Goal: Communication & Community: Participate in discussion

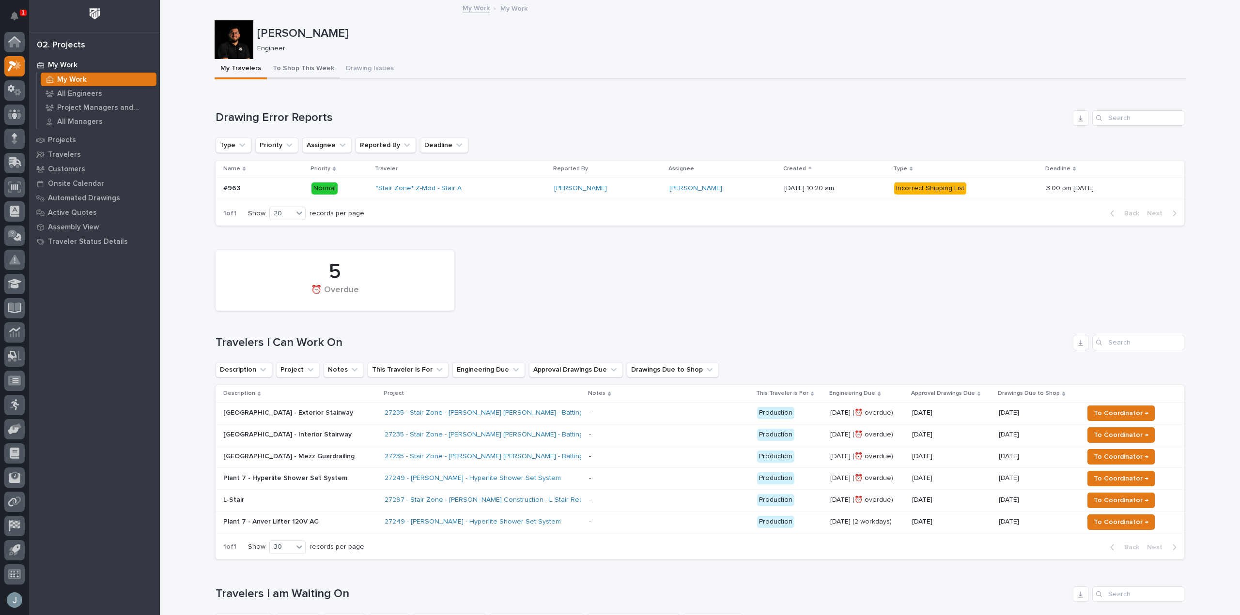
click at [307, 66] on button "To Shop This Week" at bounding box center [303, 69] width 73 height 20
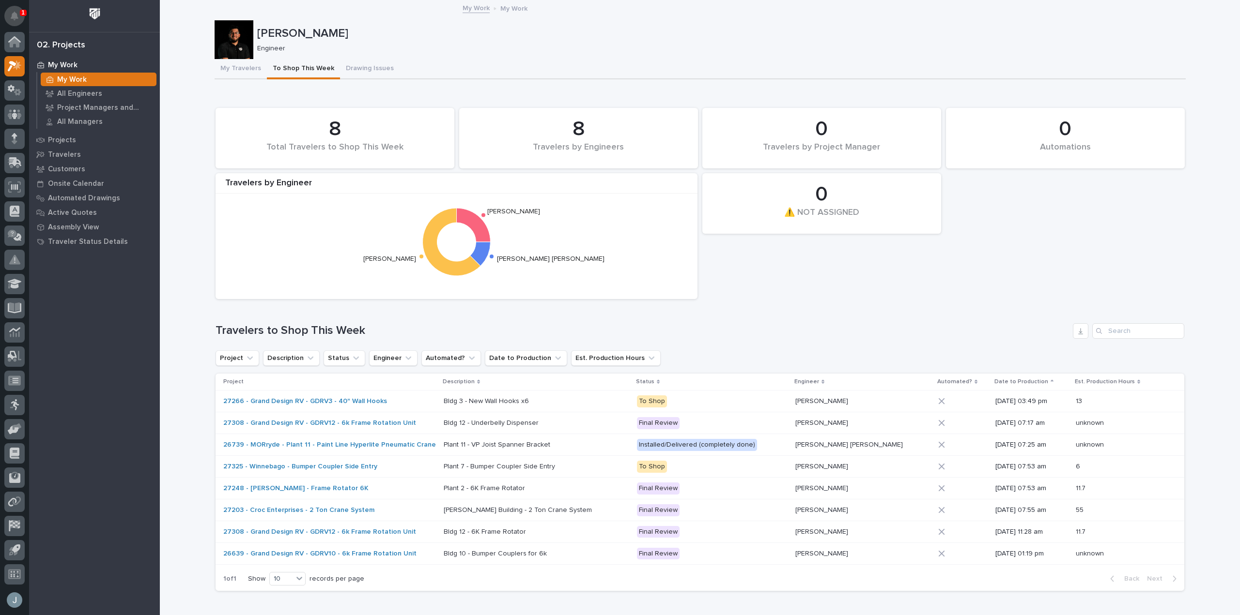
click at [5, 13] on button "Notifications" at bounding box center [14, 16] width 20 height 20
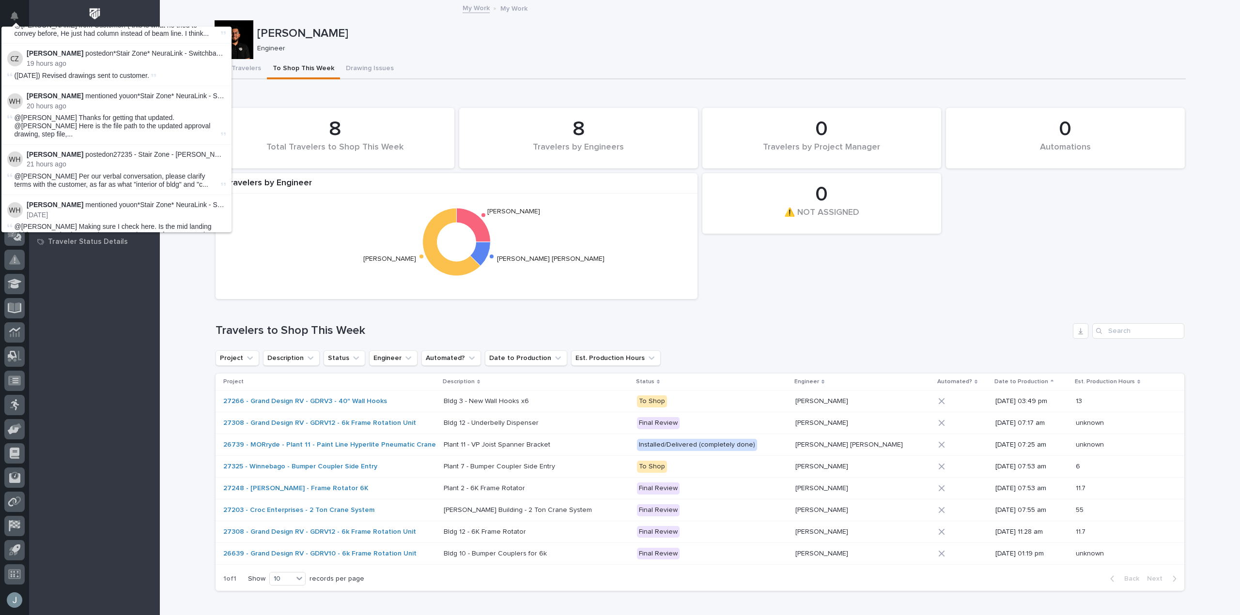
scroll to position [337, 0]
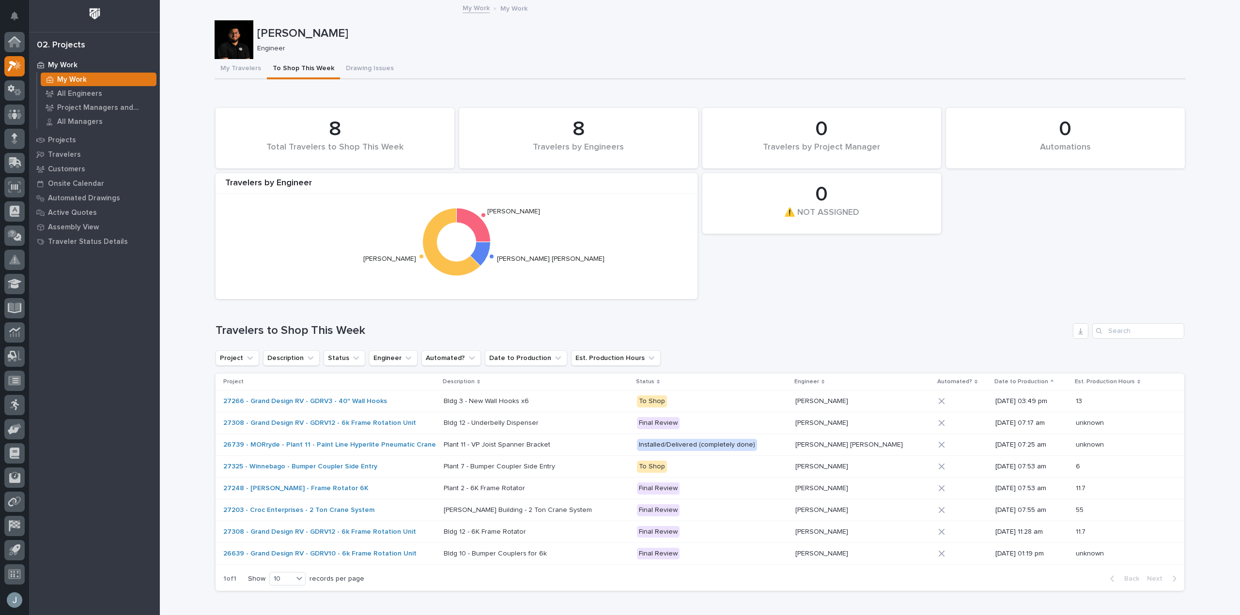
click at [569, 67] on div "My Travelers To Shop This Week Drawing Issues" at bounding box center [700, 69] width 971 height 20
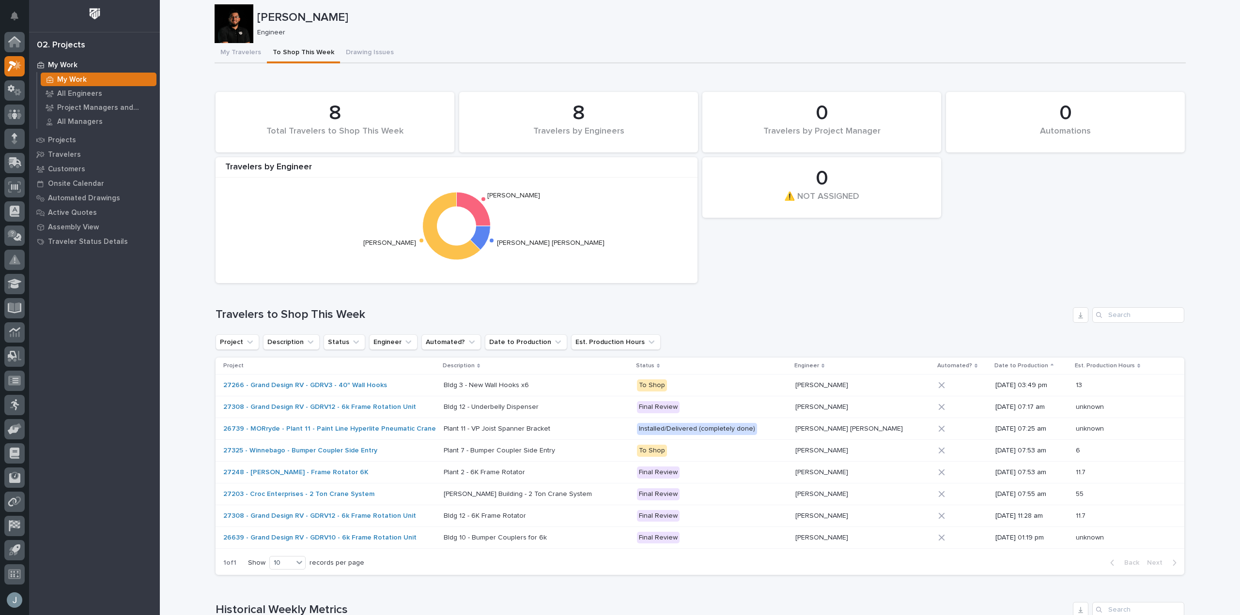
scroll to position [48, 0]
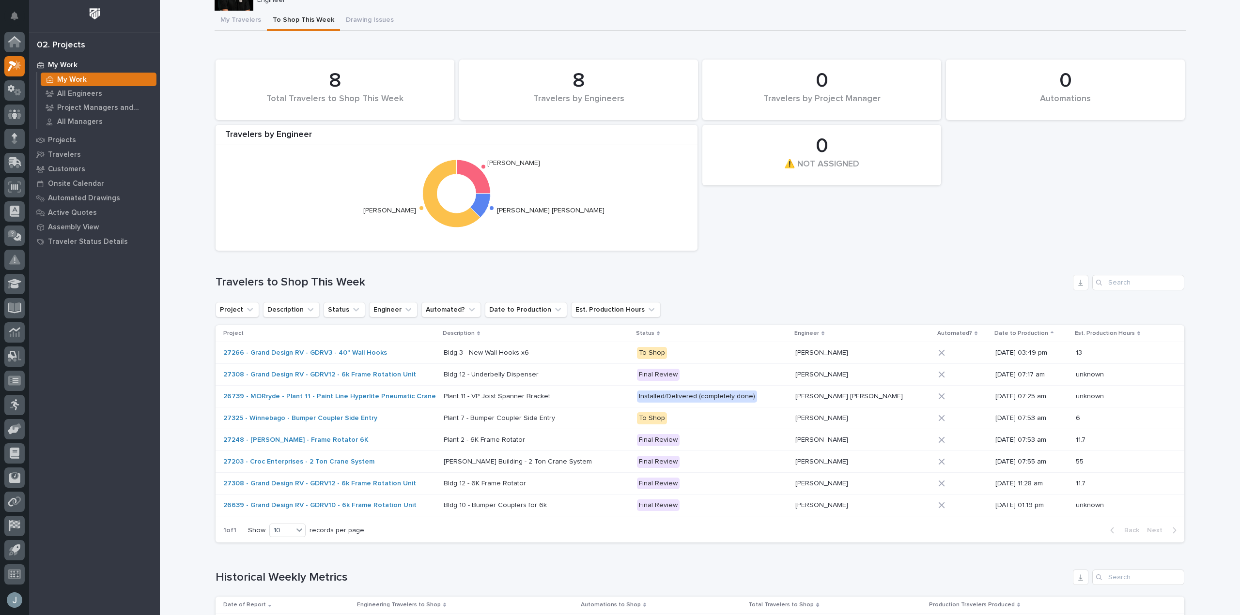
click at [53, 68] on p "My Work" at bounding box center [63, 65] width 30 height 9
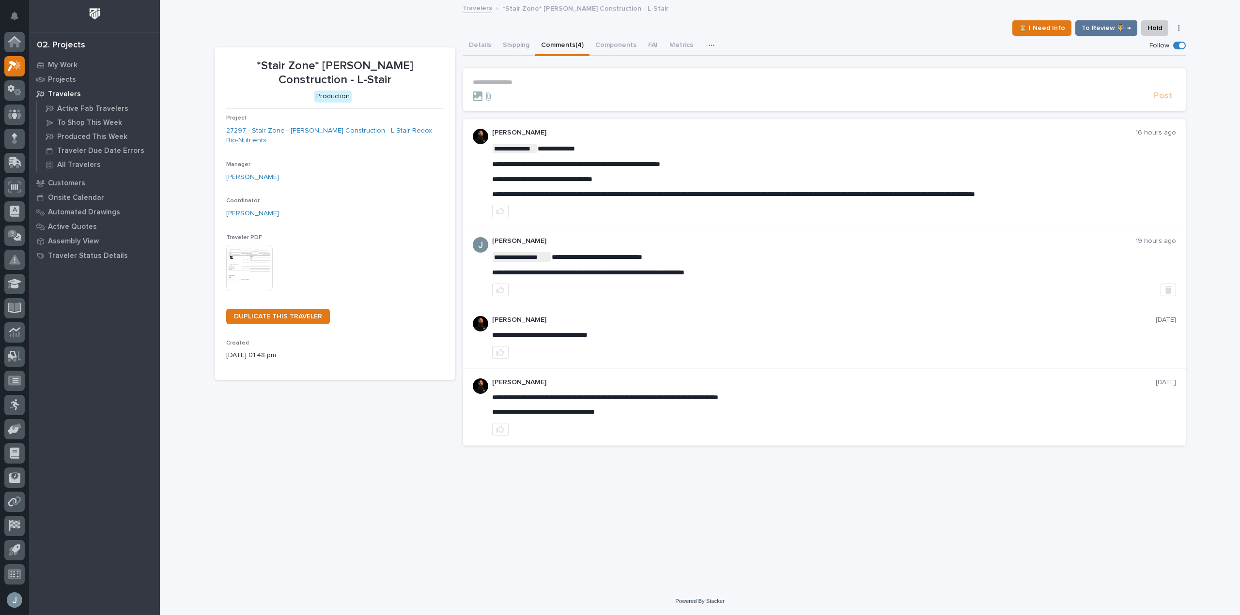
click at [516, 83] on p "**********" at bounding box center [824, 82] width 703 height 8
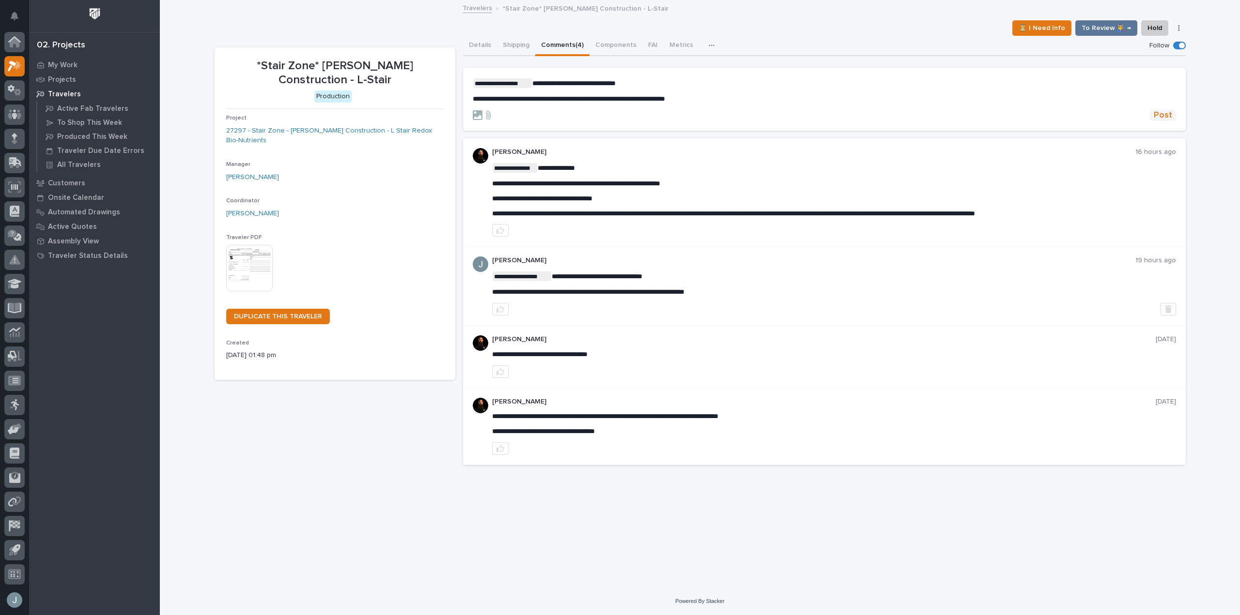
click at [1165, 113] on span "Post" at bounding box center [1162, 115] width 18 height 11
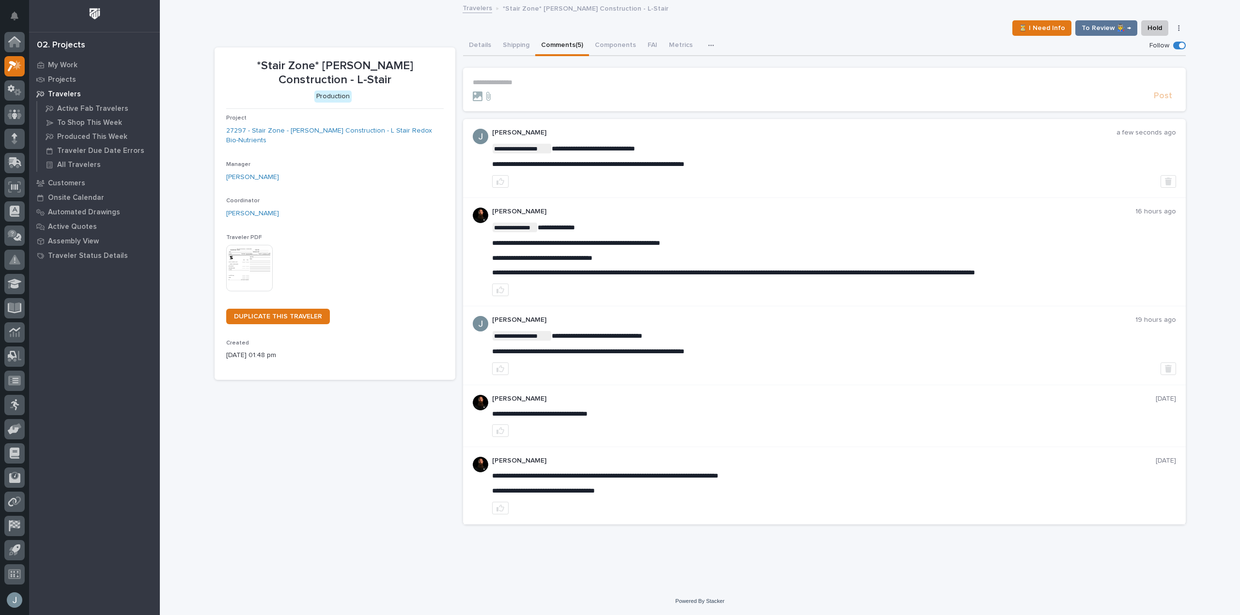
click at [72, 93] on p "Travelers" at bounding box center [64, 94] width 33 height 9
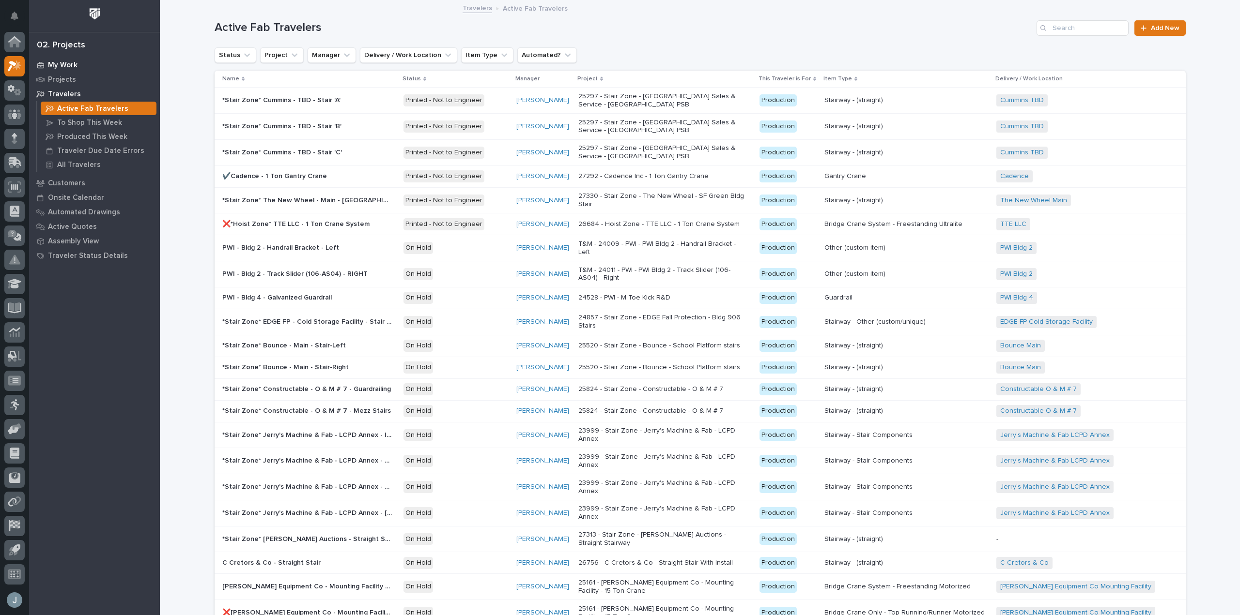
click at [68, 62] on p "My Work" at bounding box center [63, 65] width 30 height 9
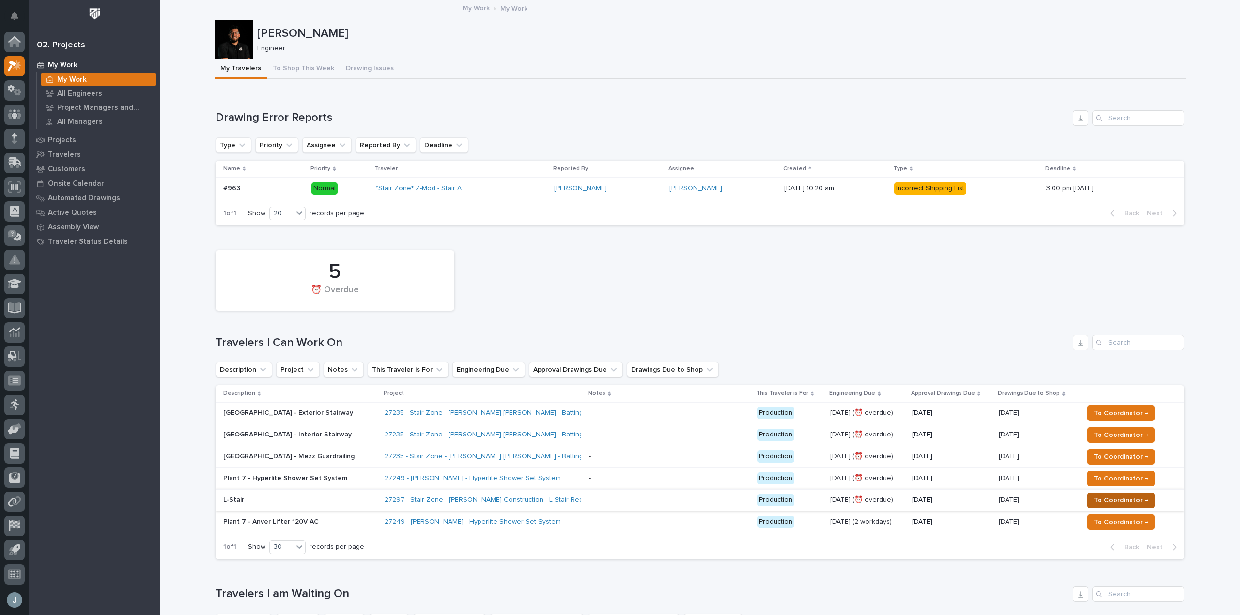
click at [1114, 503] on span "To Coordinator →" at bounding box center [1120, 501] width 55 height 12
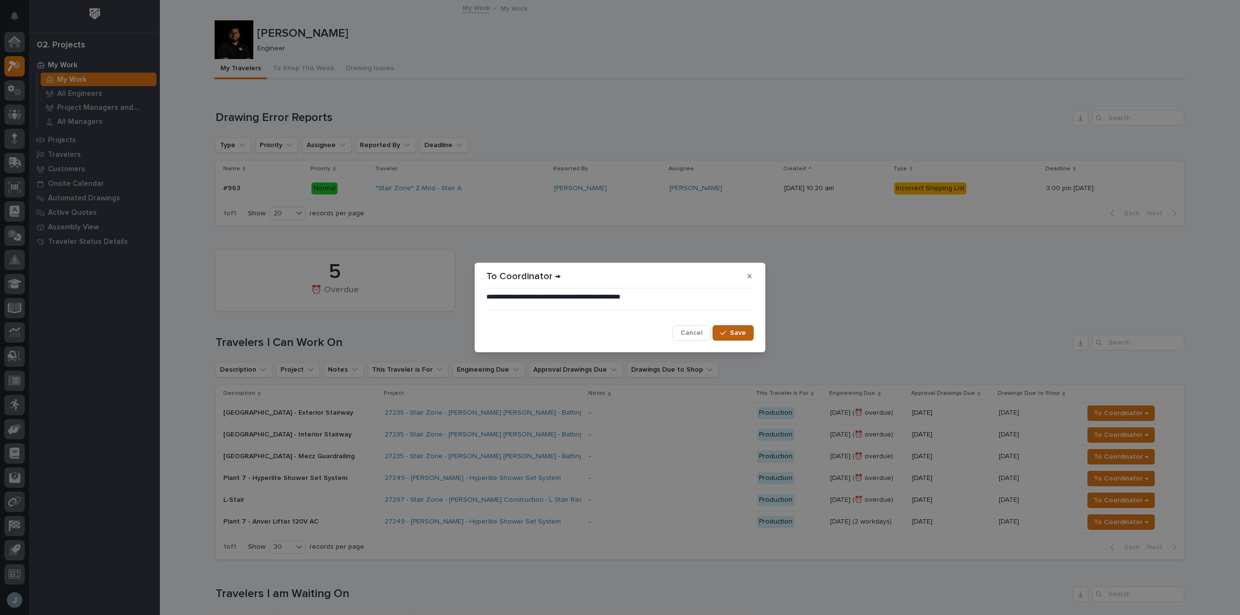
click at [751, 327] on button "Save" at bounding box center [732, 332] width 41 height 15
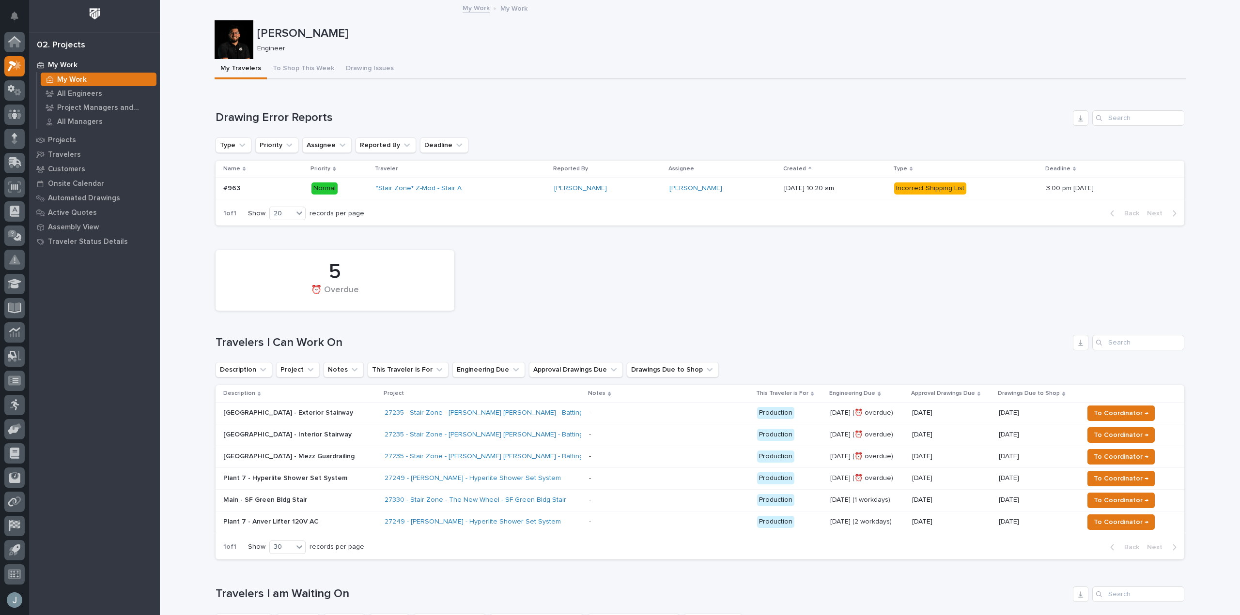
click at [554, 480] on div "27249 - [PERSON_NAME] - Hyperlite Shower Set System" at bounding box center [468, 479] width 169 height 8
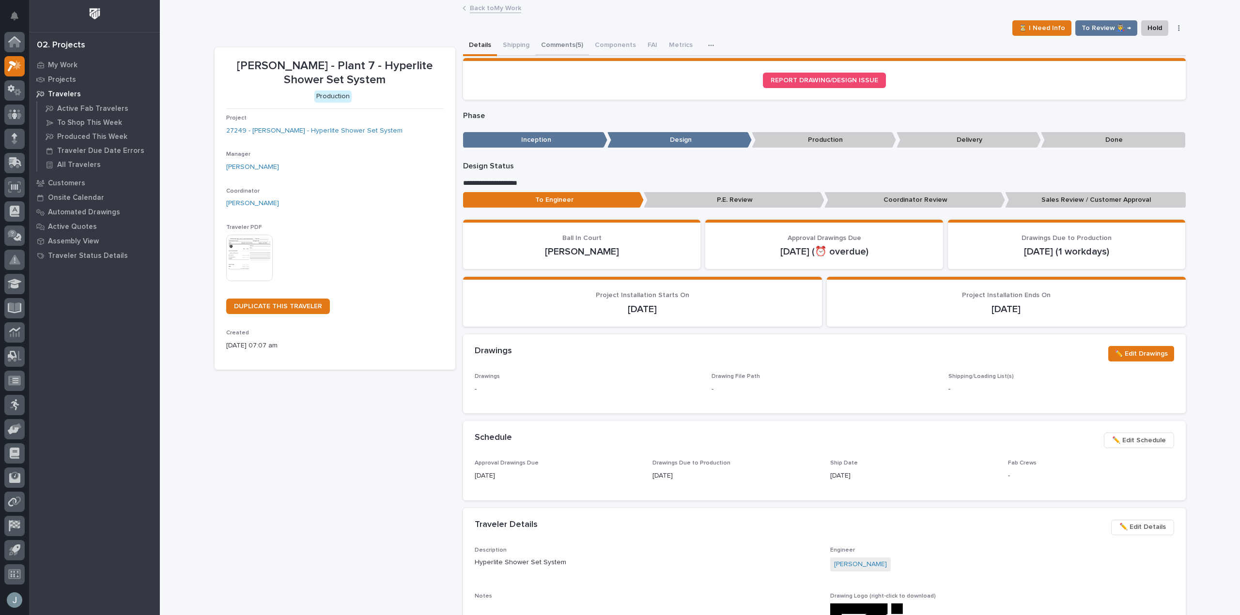
click at [573, 51] on button "Comments (5)" at bounding box center [562, 46] width 54 height 20
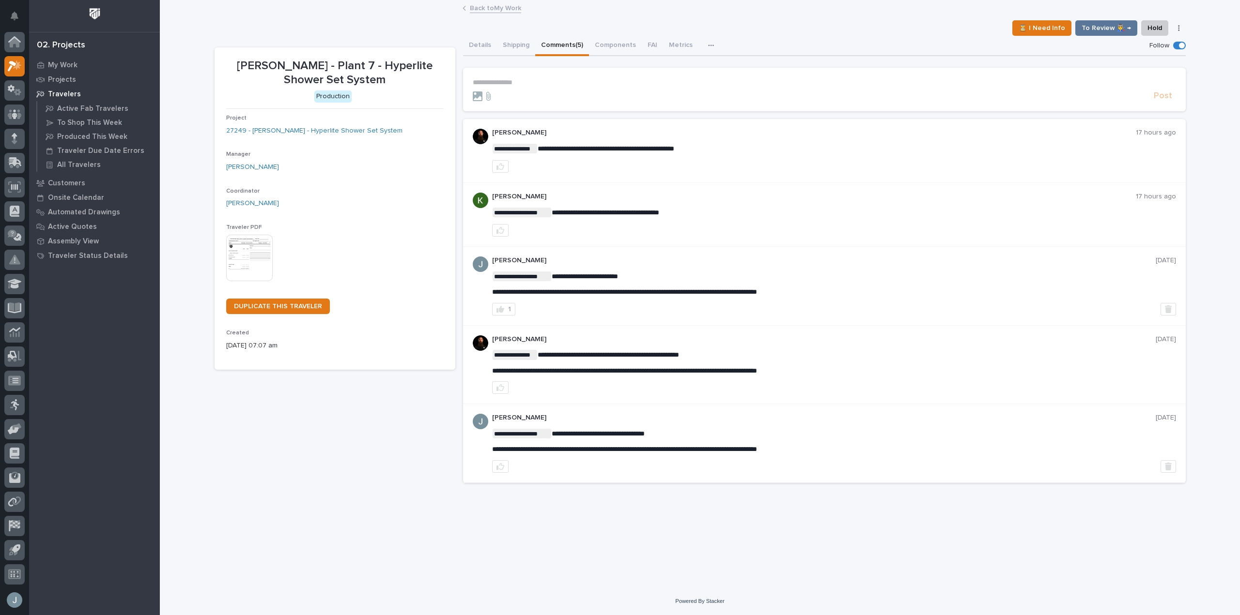
click at [563, 84] on p "**********" at bounding box center [824, 82] width 703 height 8
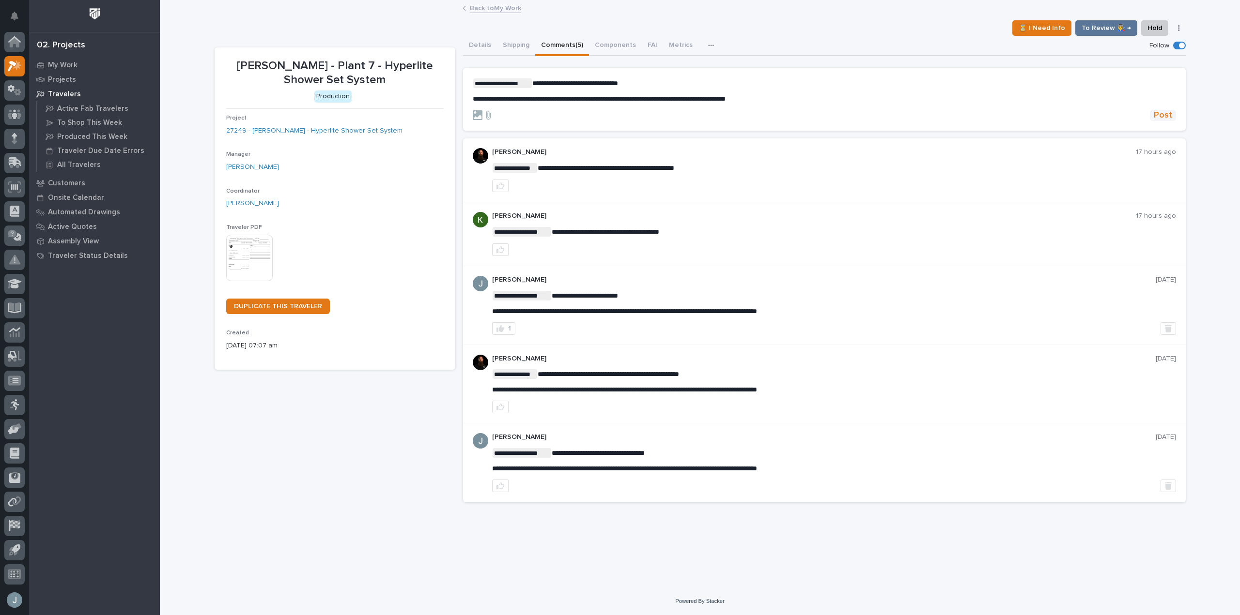
click at [1170, 115] on span "Post" at bounding box center [1162, 115] width 18 height 11
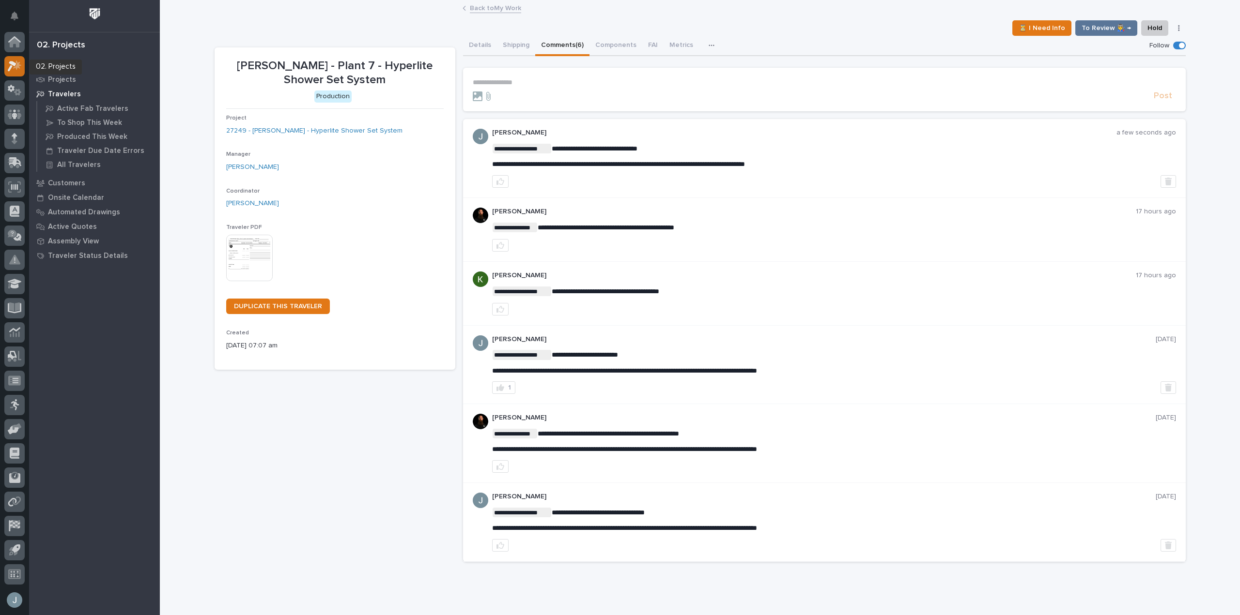
click at [15, 59] on div at bounding box center [14, 66] width 20 height 20
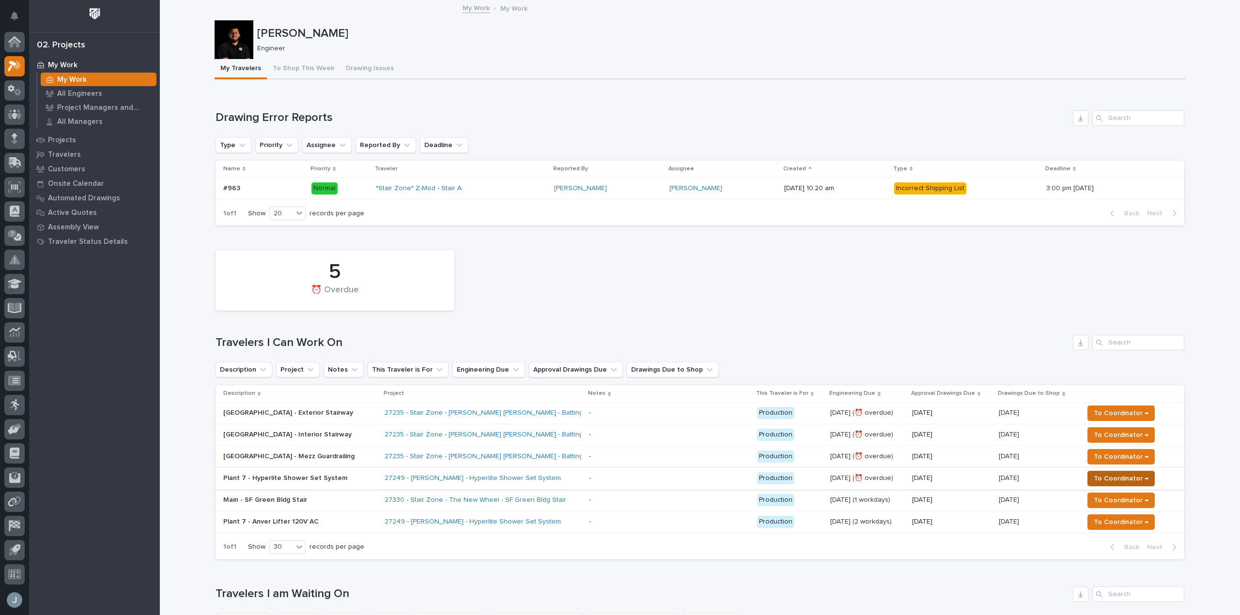
click at [1105, 480] on span "To Coordinator →" at bounding box center [1120, 479] width 55 height 12
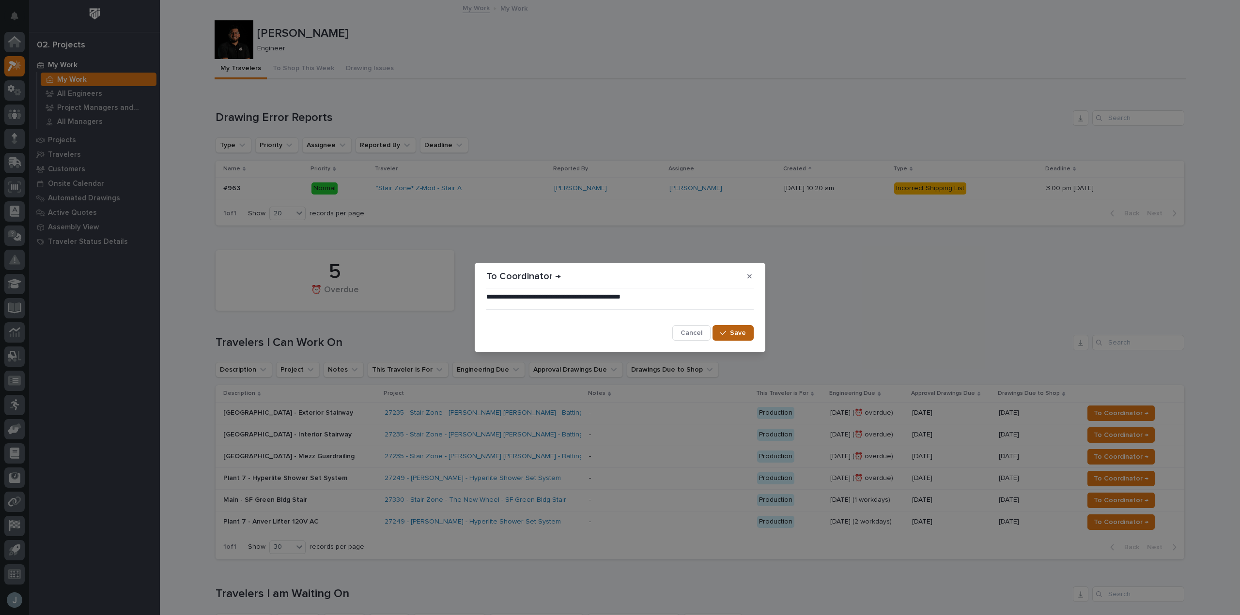
click at [732, 330] on span "Save" at bounding box center [738, 333] width 16 height 9
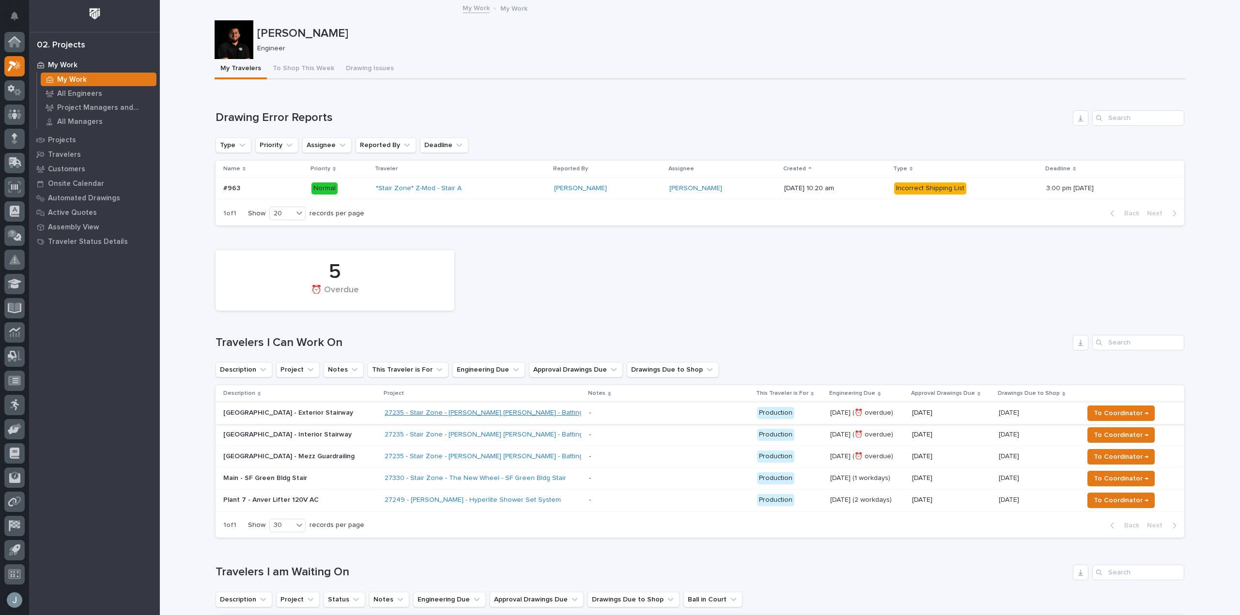
click at [465, 414] on link "27235 - Stair Zone - [PERSON_NAME] [PERSON_NAME] - Batting Cage Stairs" at bounding box center [502, 413] width 237 height 8
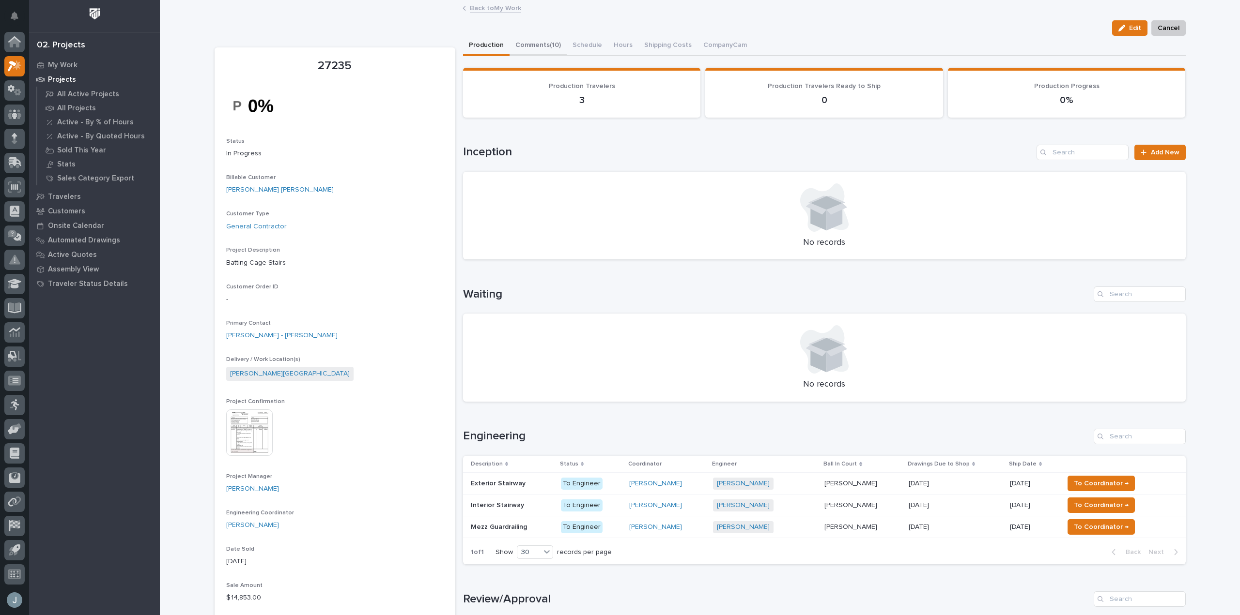
click at [552, 45] on button "Comments (10)" at bounding box center [537, 46] width 57 height 20
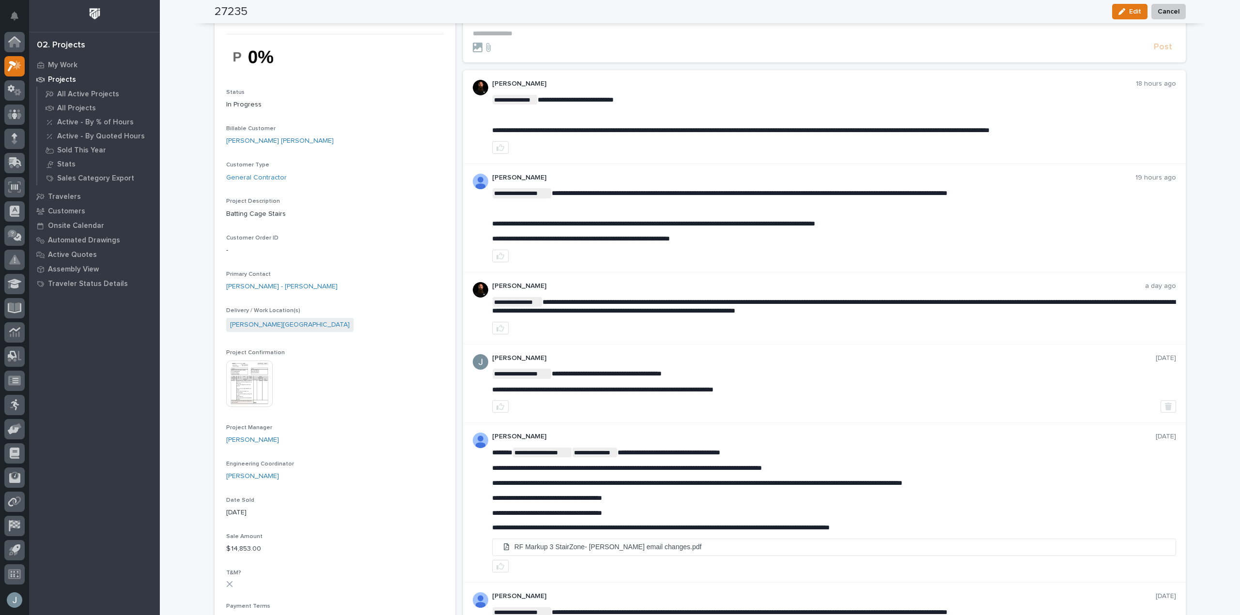
scroll to position [48, 0]
click at [15, 66] on icon at bounding box center [12, 66] width 9 height 11
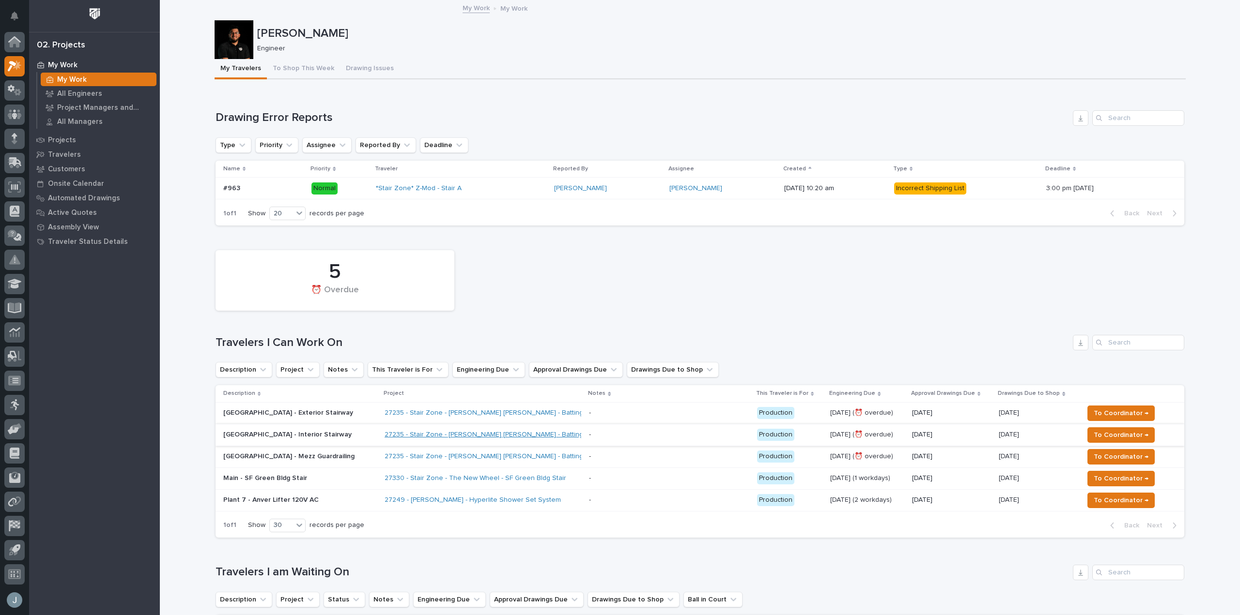
click at [526, 432] on link "27235 - Stair Zone - [PERSON_NAME] [PERSON_NAME] - Batting Cage Stairs" at bounding box center [502, 435] width 237 height 8
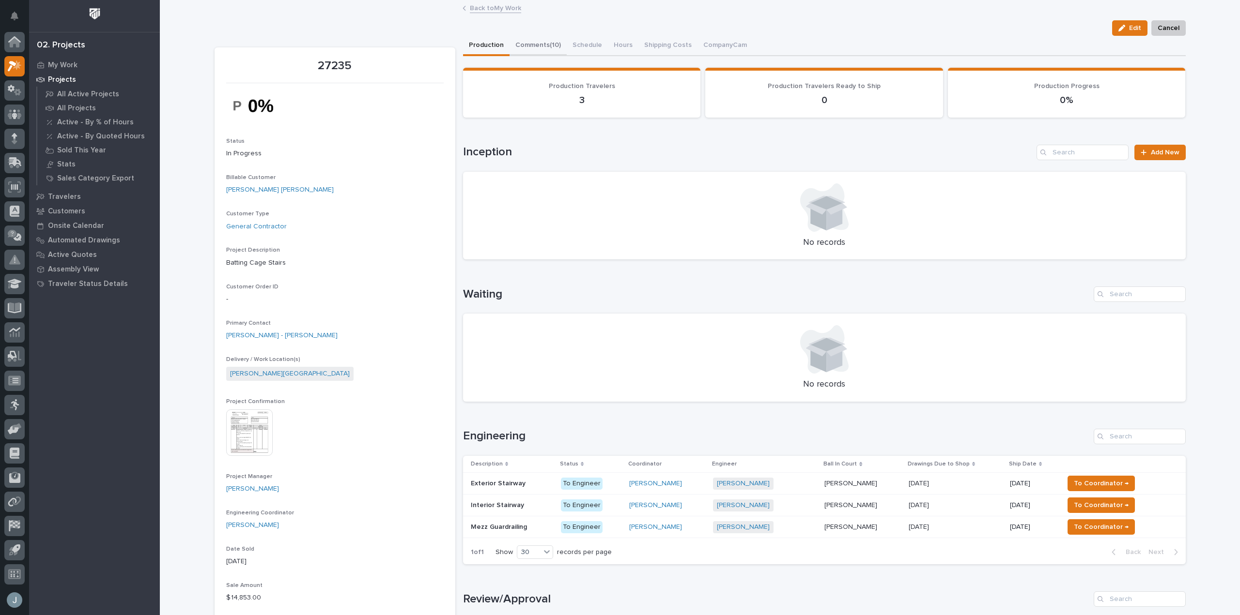
click at [542, 48] on button "Comments (10)" at bounding box center [537, 46] width 57 height 20
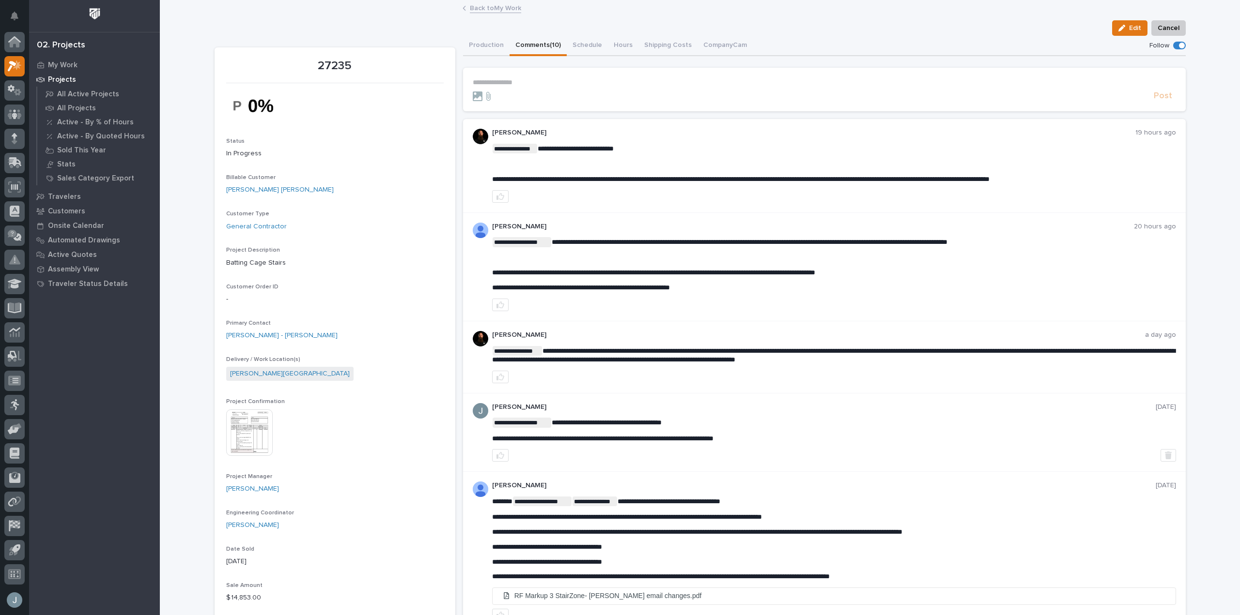
click at [533, 89] on form "**********" at bounding box center [824, 89] width 703 height 23
click at [536, 81] on p "**********" at bounding box center [824, 82] width 703 height 8
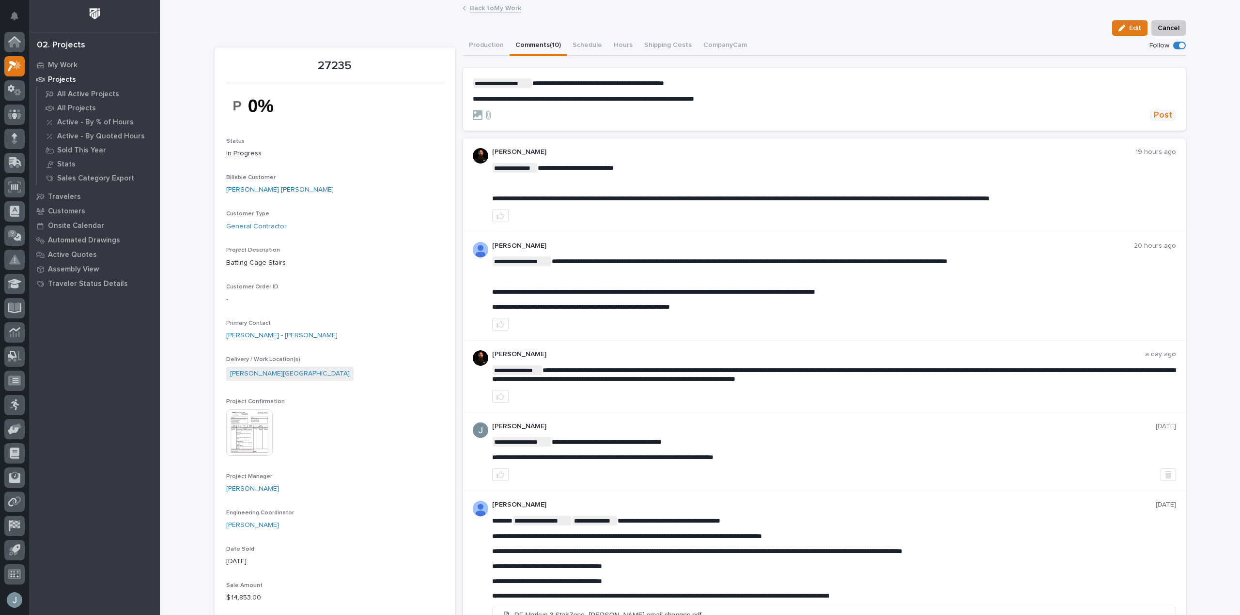
click at [1161, 118] on span "Post" at bounding box center [1162, 115] width 18 height 11
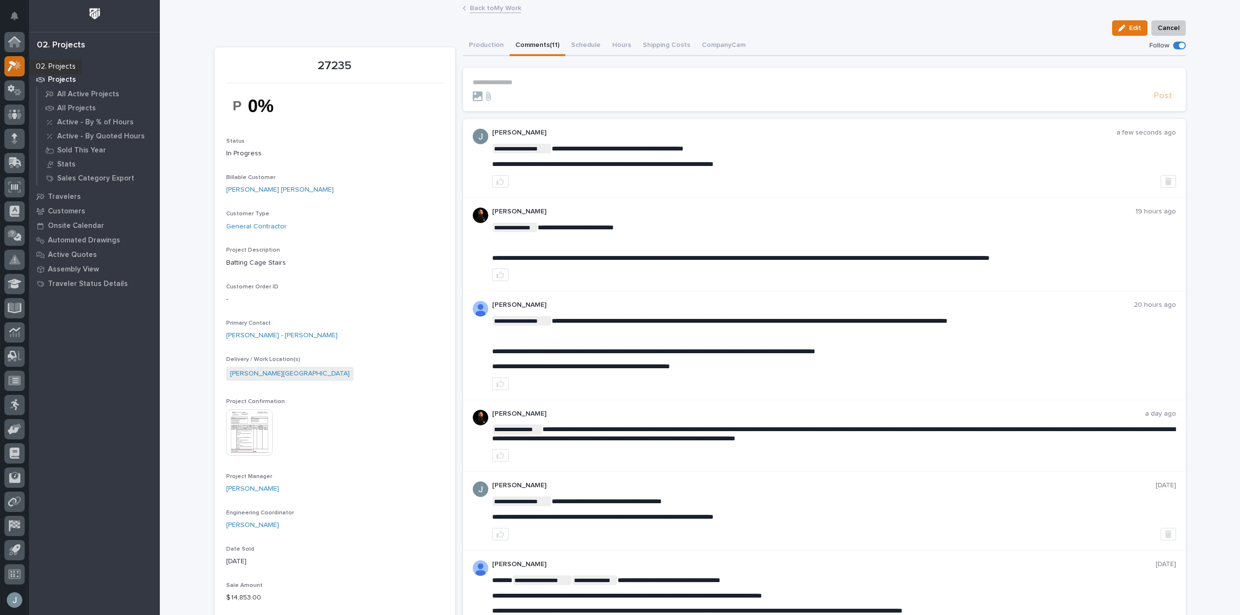
click at [15, 67] on icon at bounding box center [17, 65] width 8 height 10
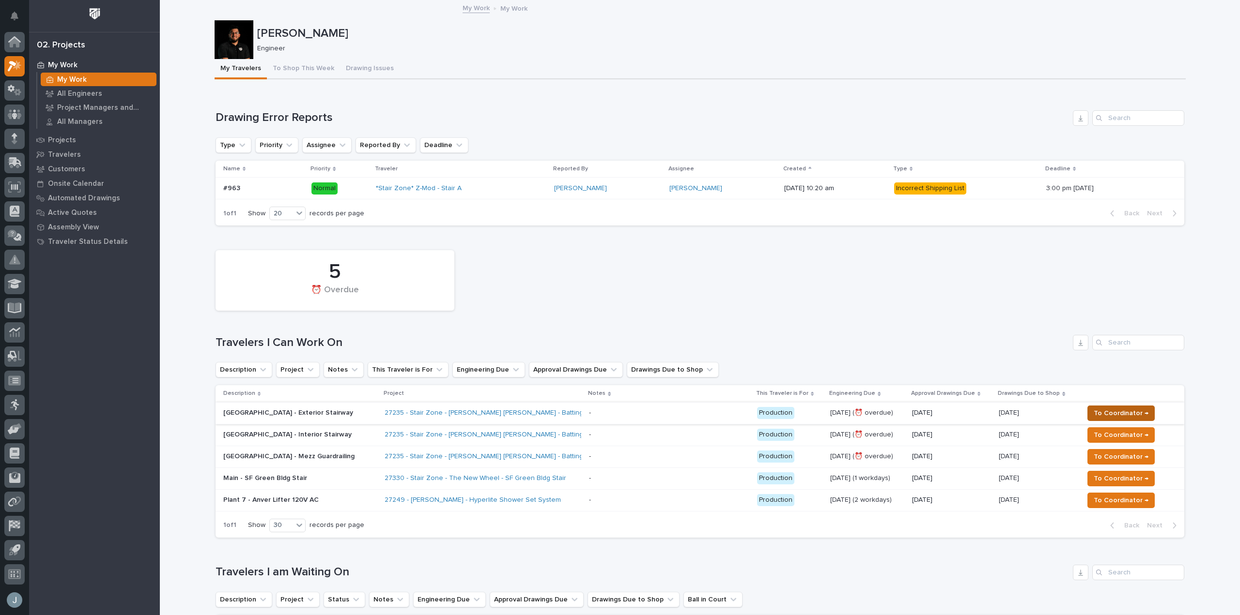
click at [1108, 411] on span "To Coordinator →" at bounding box center [1120, 414] width 55 height 12
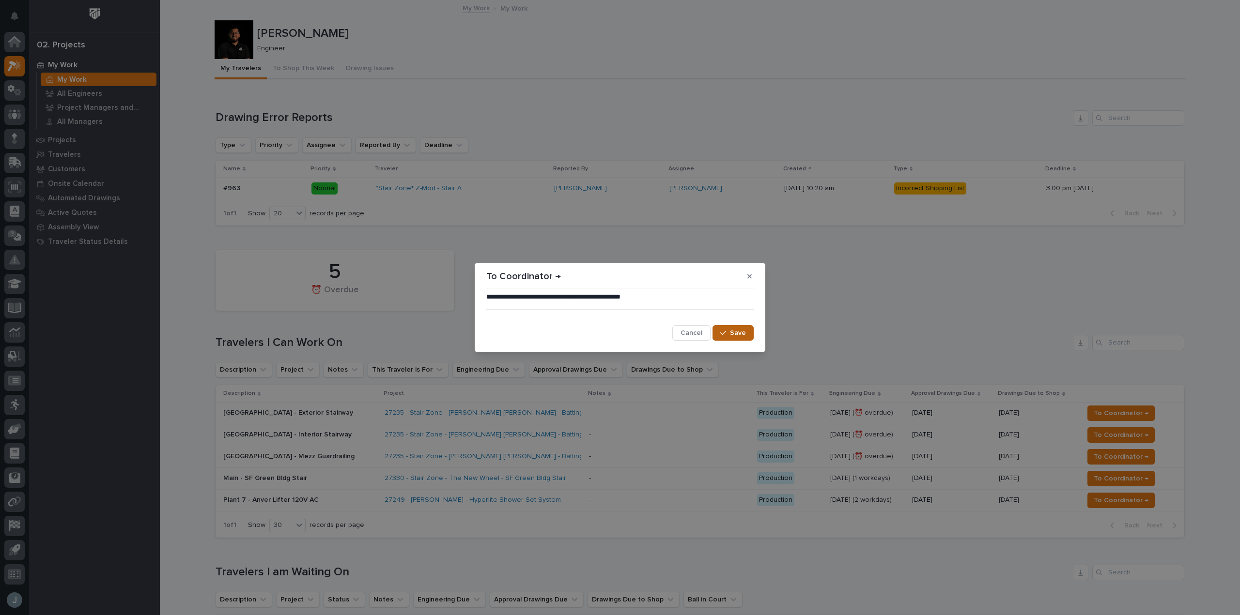
click at [731, 329] on span "Save" at bounding box center [738, 333] width 16 height 9
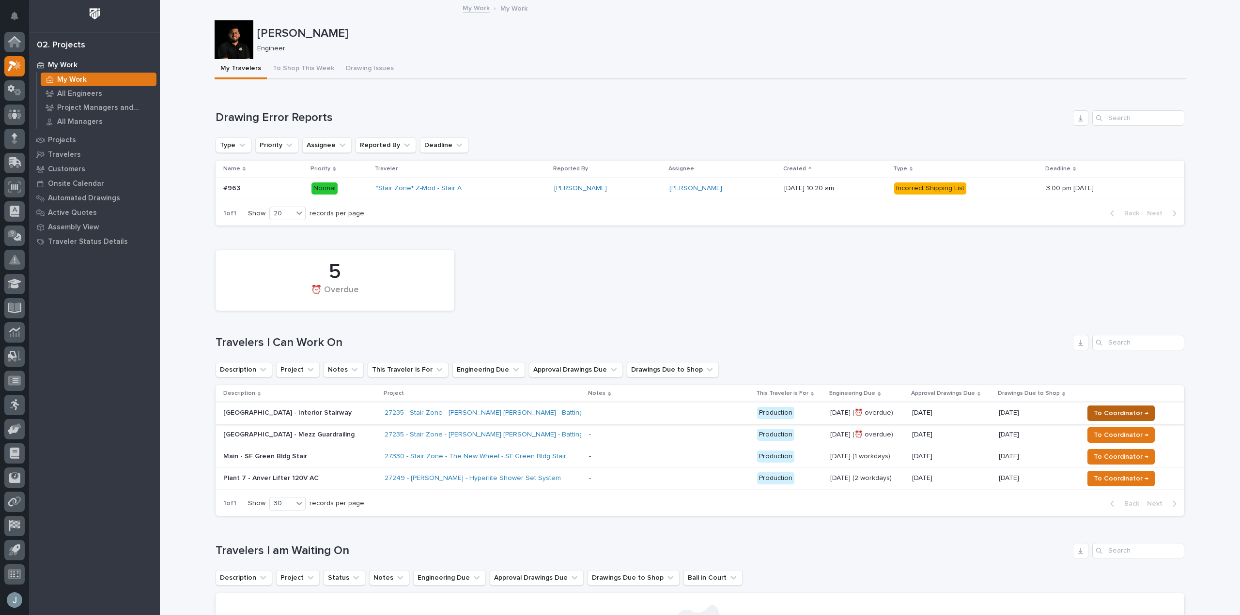
click at [1104, 412] on span "To Coordinator →" at bounding box center [1120, 414] width 55 height 12
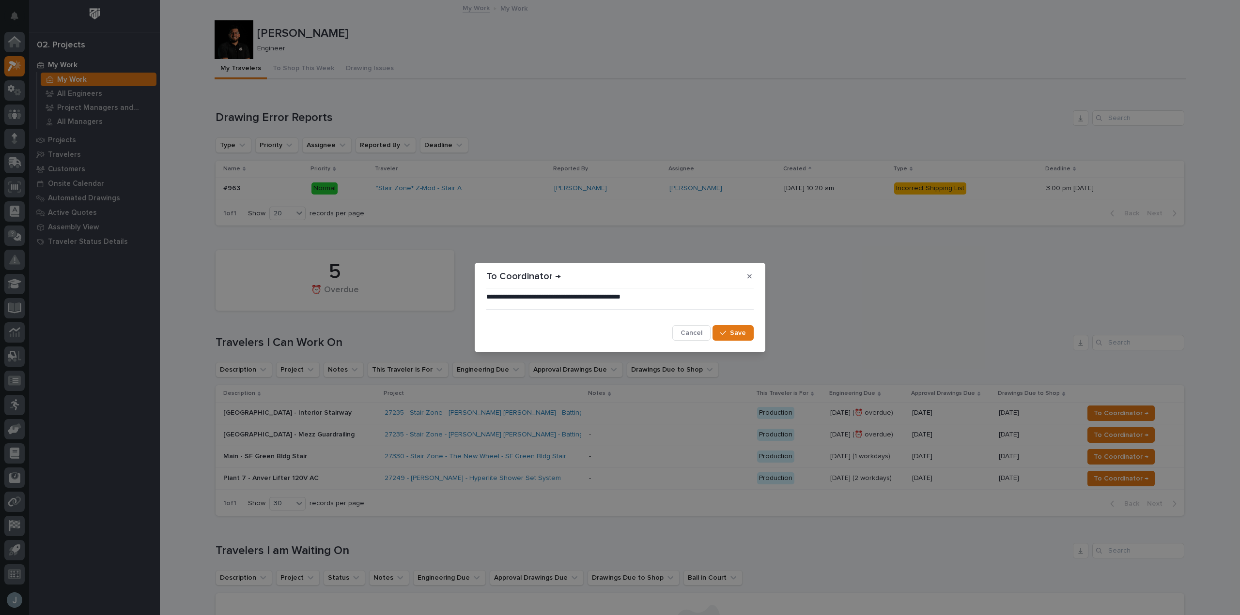
click at [742, 330] on span "Save" at bounding box center [738, 333] width 16 height 9
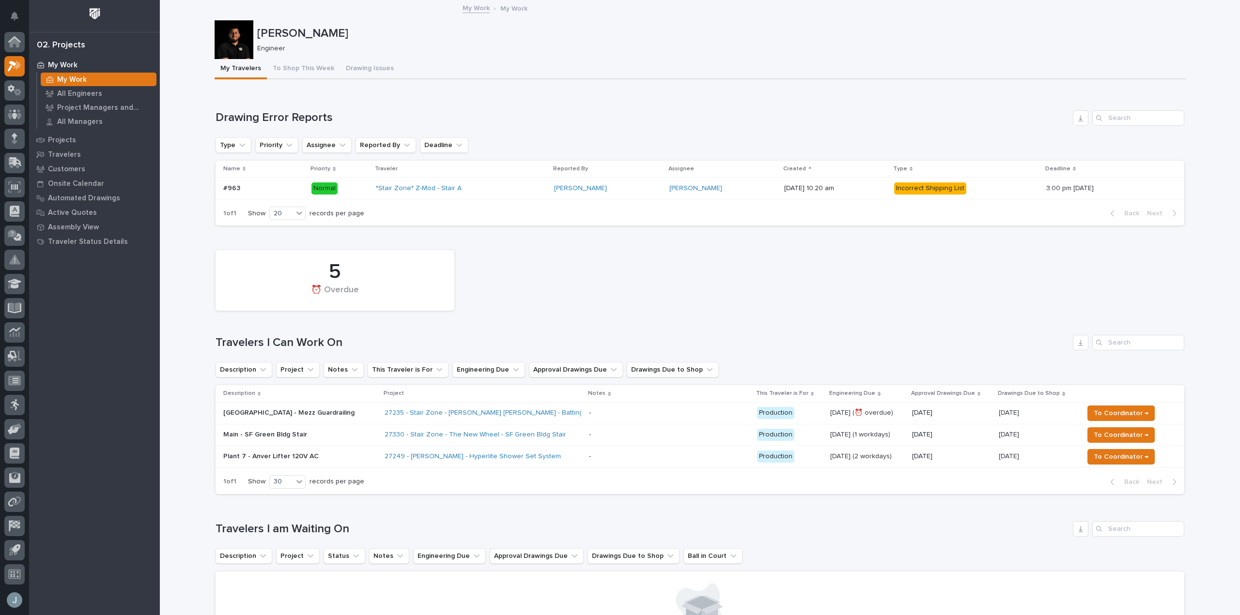
click at [1099, 415] on span "To Coordinator →" at bounding box center [1120, 414] width 55 height 12
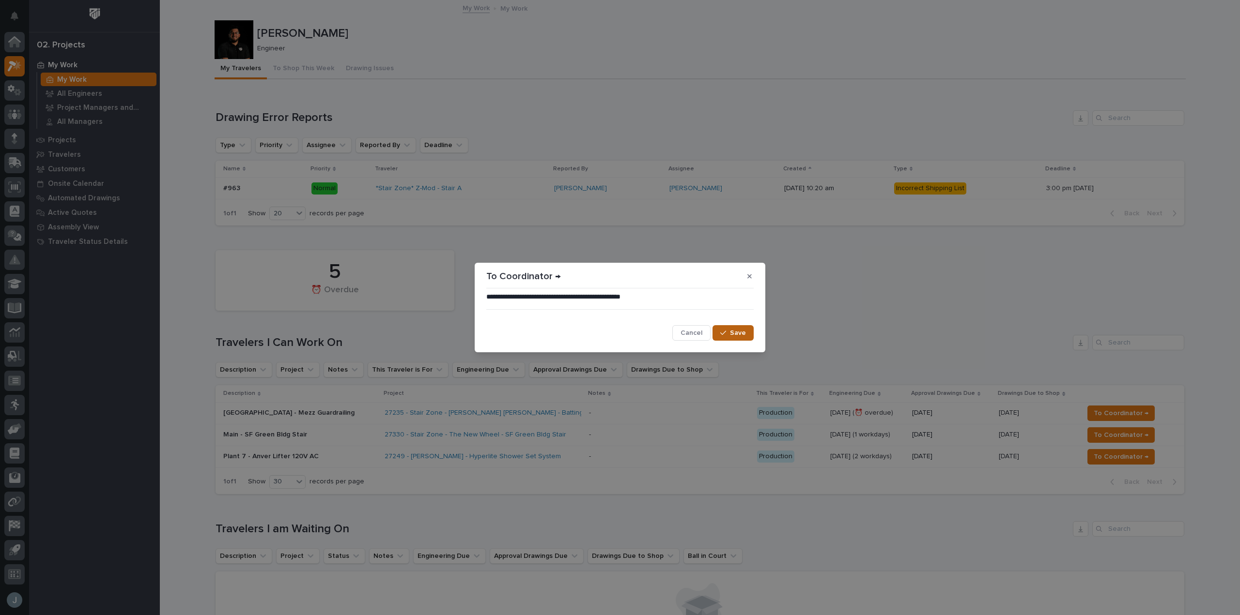
drag, startPoint x: 728, startPoint y: 342, endPoint x: 739, endPoint y: 327, distance: 19.4
click at [739, 327] on button "Save" at bounding box center [732, 332] width 41 height 15
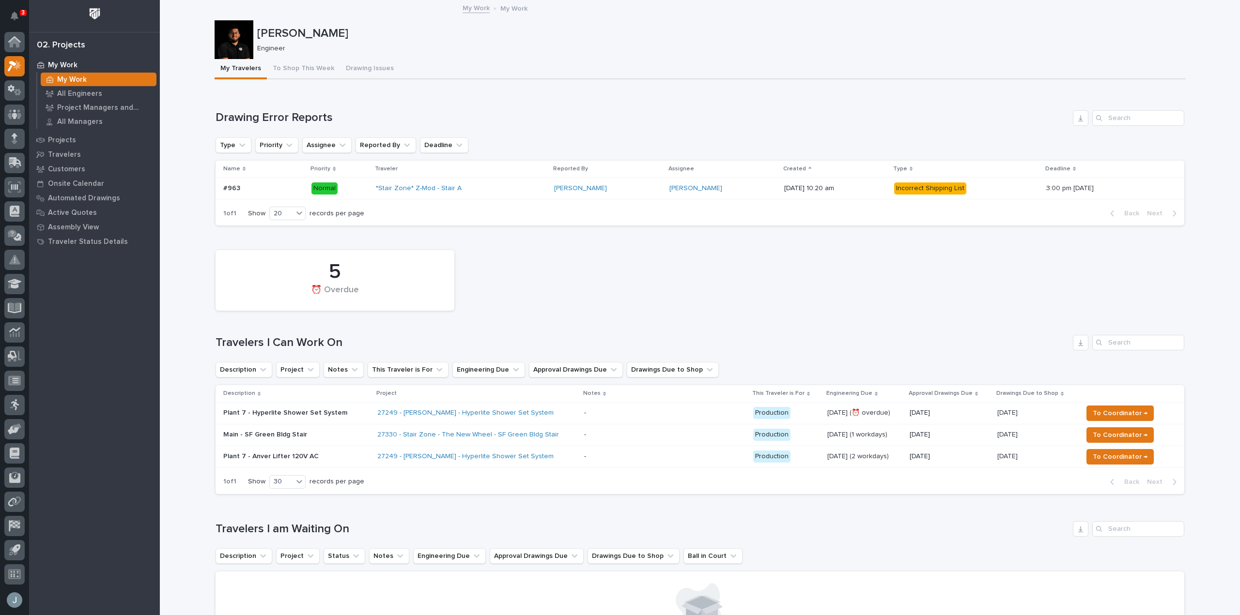
click at [540, 416] on div "27249 - [PERSON_NAME] - Hyperlite Shower Set System" at bounding box center [476, 413] width 199 height 16
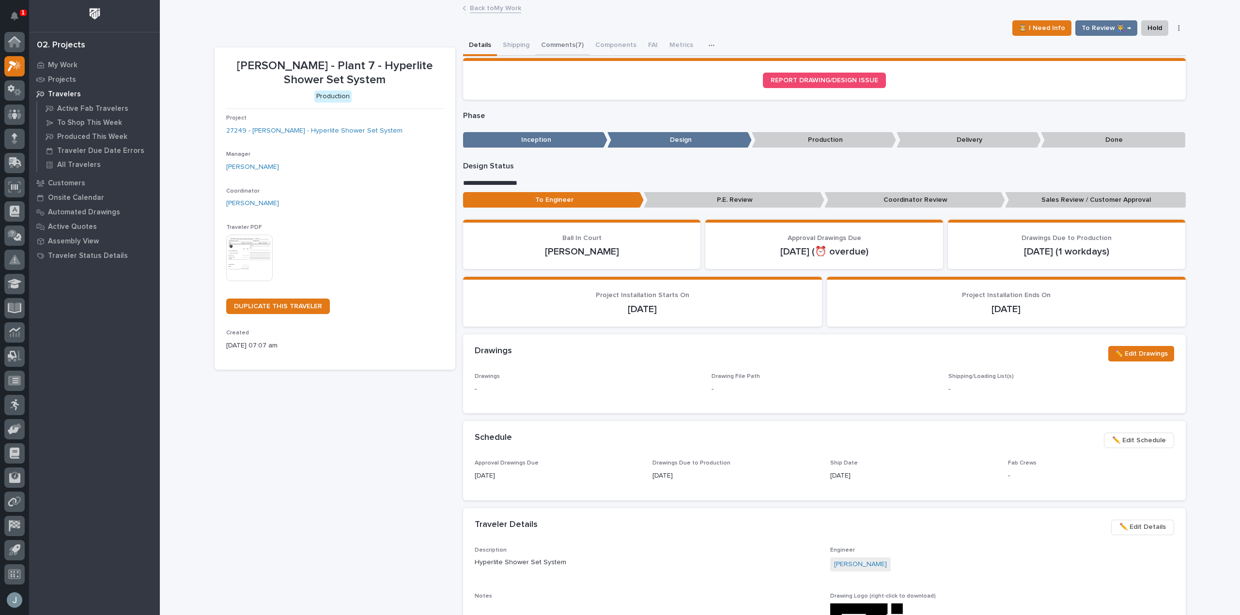
click at [575, 37] on button "Comments (7)" at bounding box center [562, 46] width 54 height 20
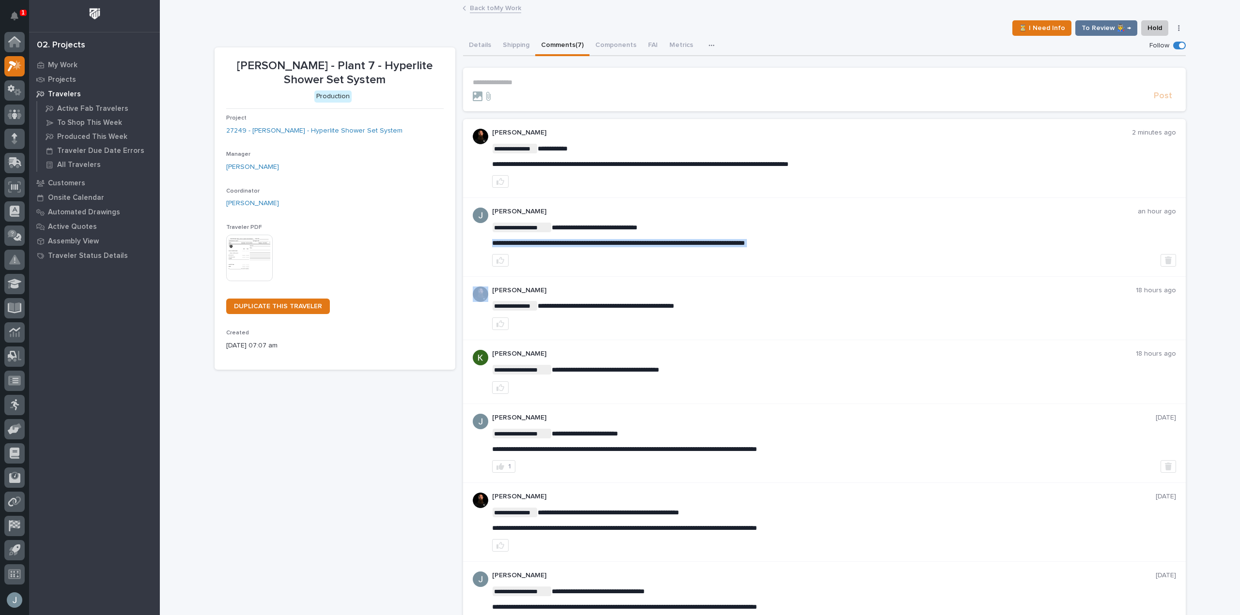
click at [738, 245] on span "**********" at bounding box center [618, 243] width 253 height 7
copy div "**********"
click at [534, 80] on p "**********" at bounding box center [824, 82] width 703 height 8
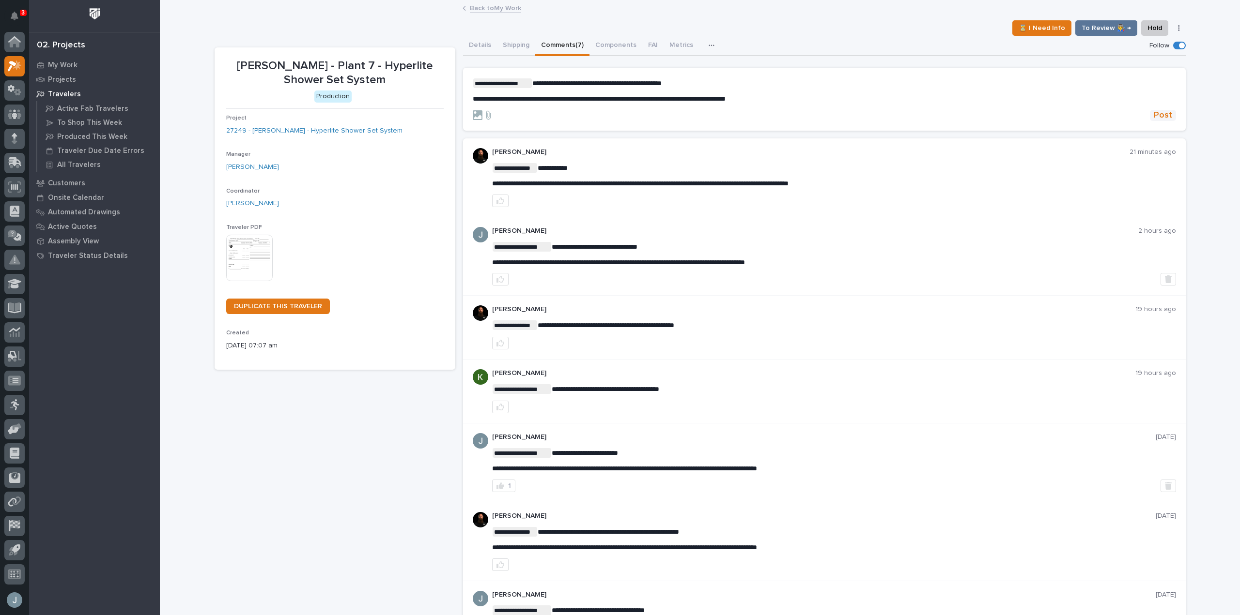
click at [1154, 119] on span "Post" at bounding box center [1162, 115] width 18 height 11
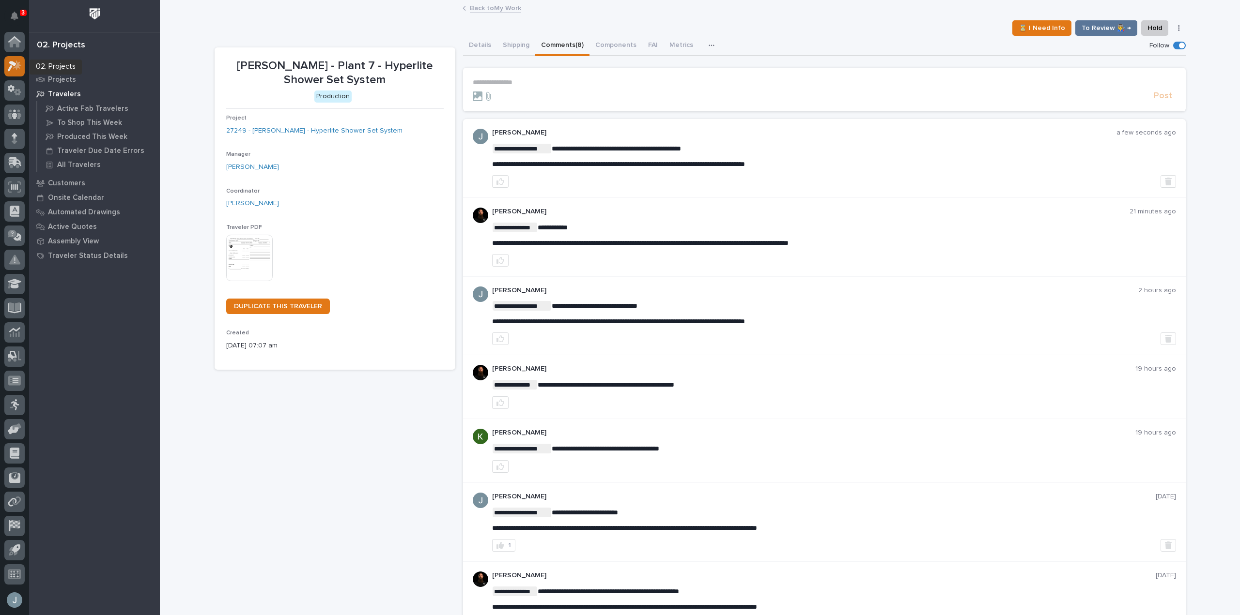
click at [9, 63] on icon at bounding box center [15, 66] width 14 height 11
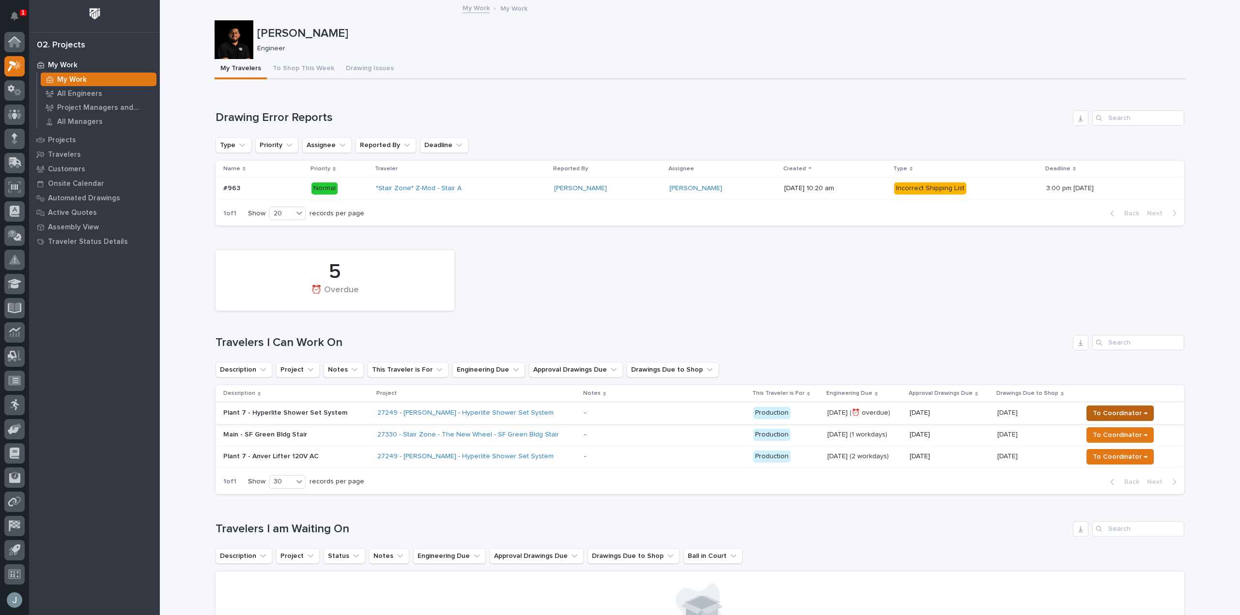
click at [1098, 412] on span "To Coordinator →" at bounding box center [1119, 414] width 55 height 12
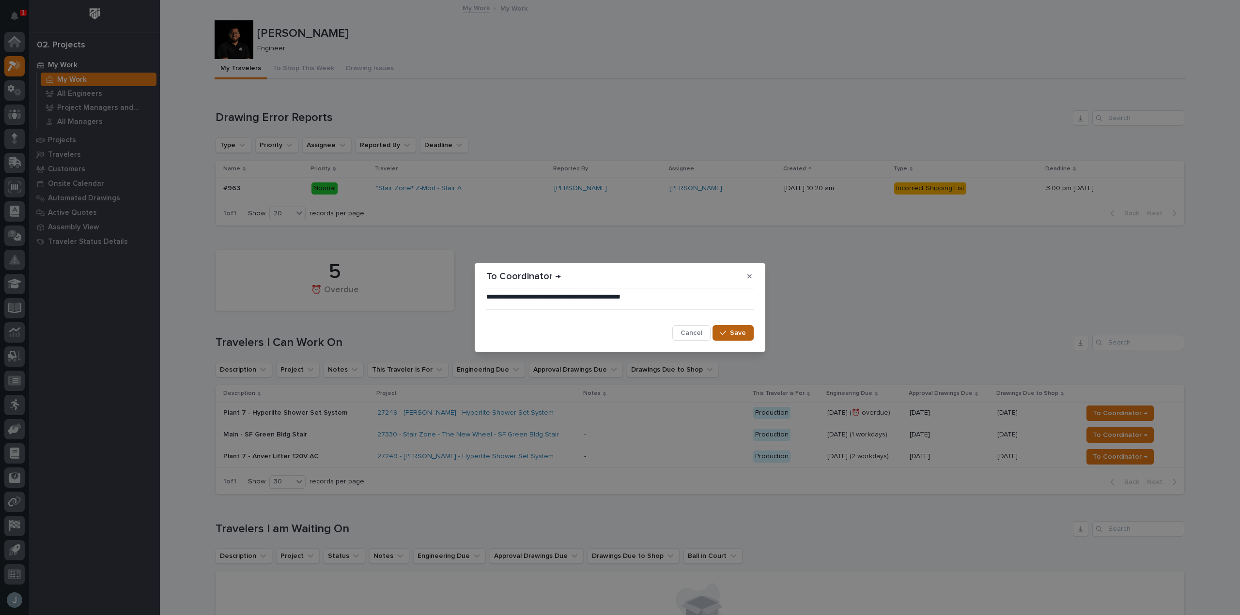
click at [733, 334] on span "Save" at bounding box center [738, 333] width 16 height 9
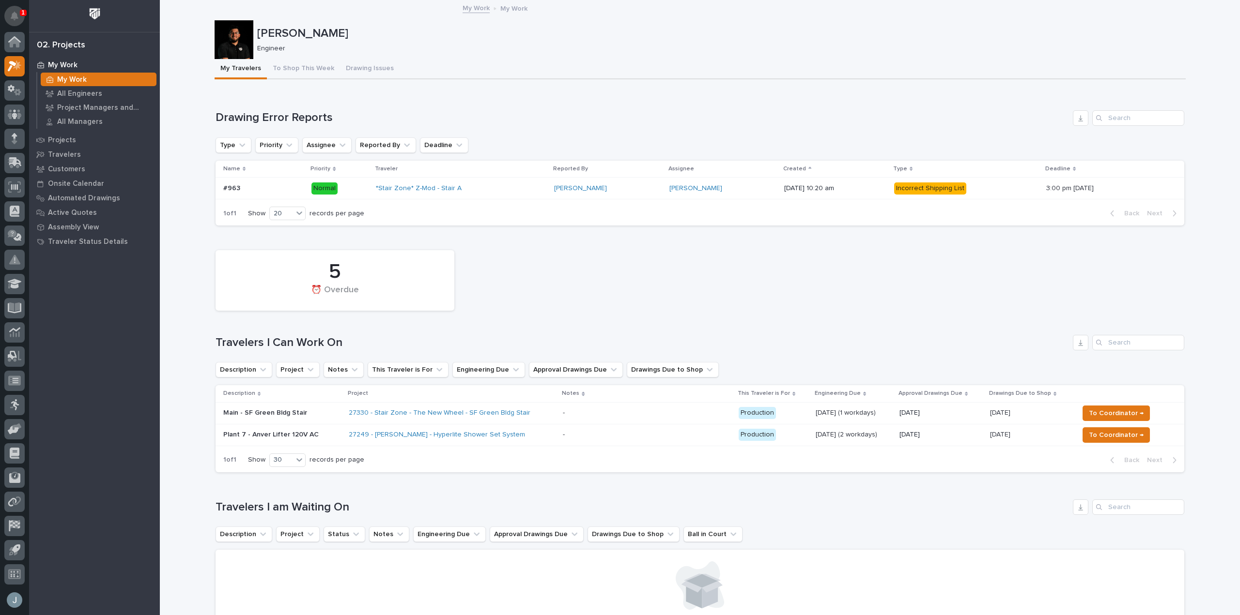
click at [19, 15] on button "Notifications" at bounding box center [14, 16] width 20 height 20
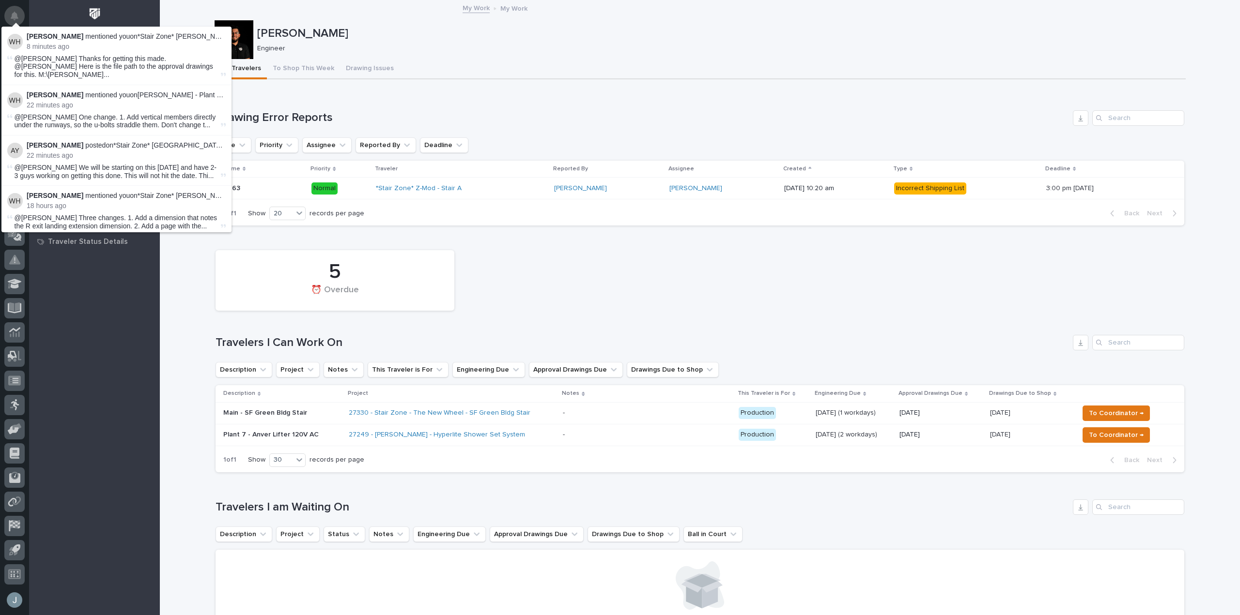
click at [18, 16] on button "Notifications" at bounding box center [14, 16] width 20 height 20
